Goal: Check status: Check status

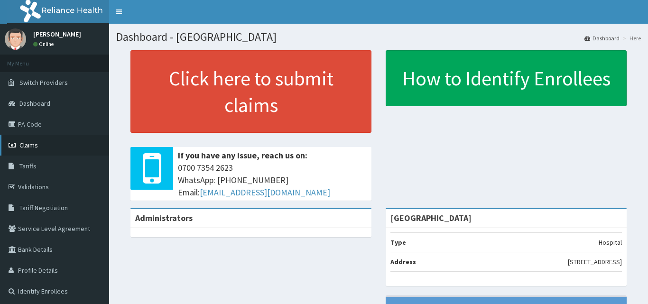
click at [32, 145] on span "Claims" at bounding box center [28, 145] width 18 height 9
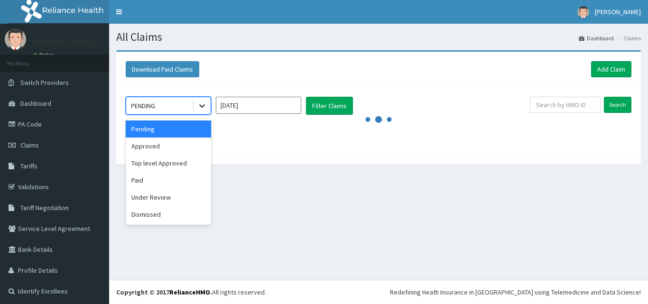
click at [203, 104] on icon at bounding box center [201, 105] width 9 height 9
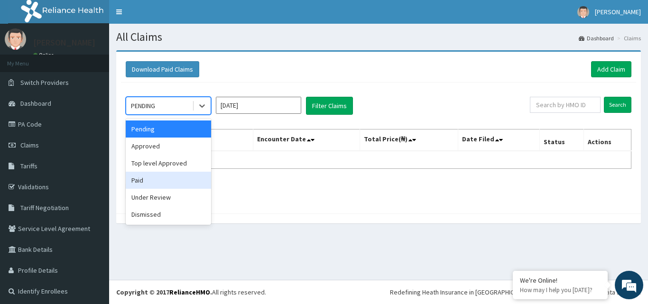
click at [187, 178] on div "Paid" at bounding box center [168, 180] width 85 height 17
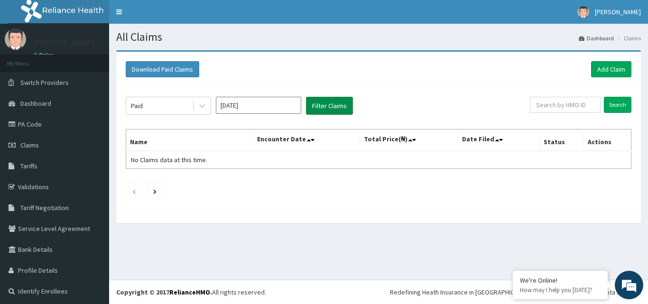
click at [320, 105] on button "Filter Claims" at bounding box center [329, 106] width 47 height 18
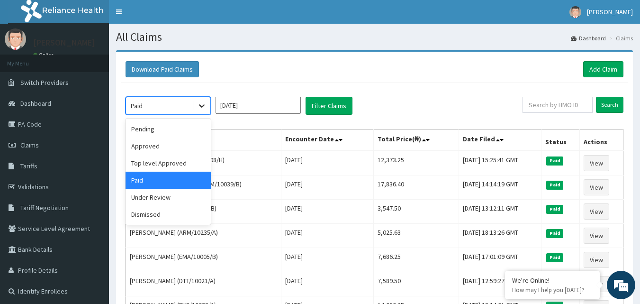
click at [202, 104] on icon at bounding box center [201, 105] width 9 height 9
click at [195, 145] on div "Approved" at bounding box center [168, 145] width 85 height 17
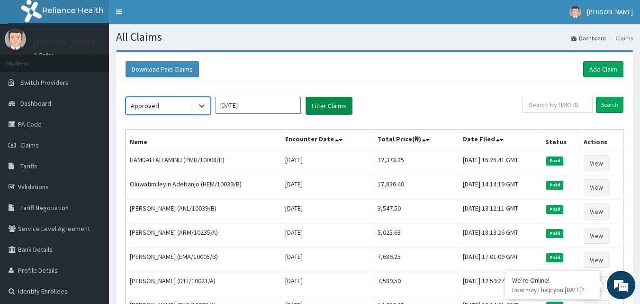
click at [326, 107] on button "Filter Claims" at bounding box center [329, 106] width 47 height 18
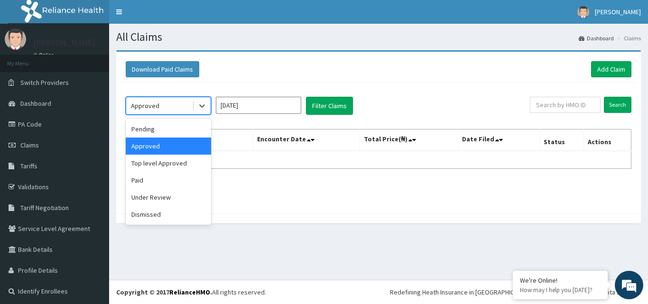
click at [174, 102] on div "Approved" at bounding box center [159, 105] width 66 height 15
click at [172, 128] on div "Pending" at bounding box center [168, 128] width 85 height 17
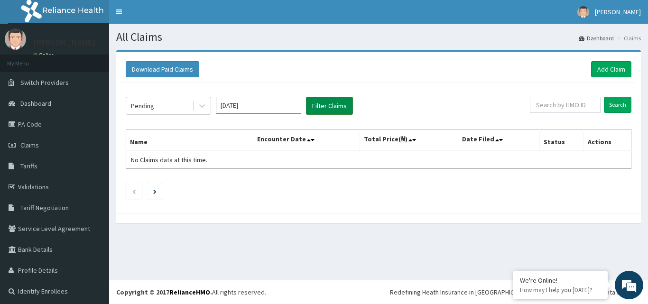
click at [320, 106] on button "Filter Claims" at bounding box center [329, 106] width 47 height 18
click at [192, 104] on div "Pending" at bounding box center [159, 105] width 66 height 15
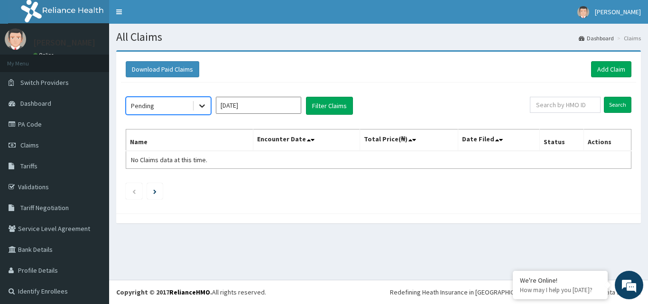
click at [205, 104] on icon at bounding box center [201, 105] width 9 height 9
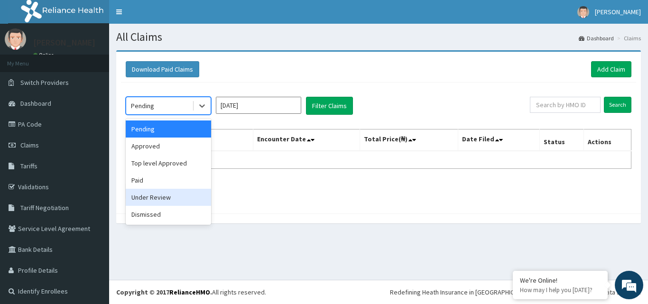
click at [169, 196] on div "Under Review" at bounding box center [168, 197] width 85 height 17
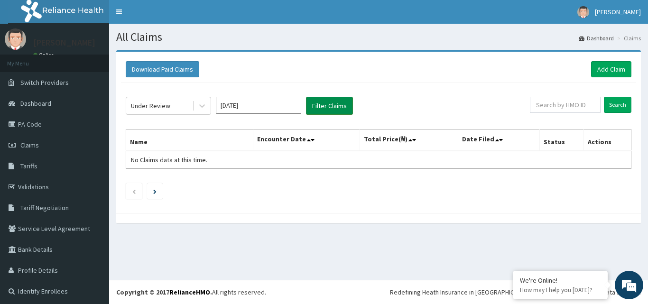
click at [332, 109] on button "Filter Claims" at bounding box center [329, 106] width 47 height 18
click at [332, 105] on button "Filter Claims" at bounding box center [329, 106] width 47 height 18
click at [34, 122] on link "PA Code" at bounding box center [54, 124] width 109 height 21
